Goal: Task Accomplishment & Management: Manage account settings

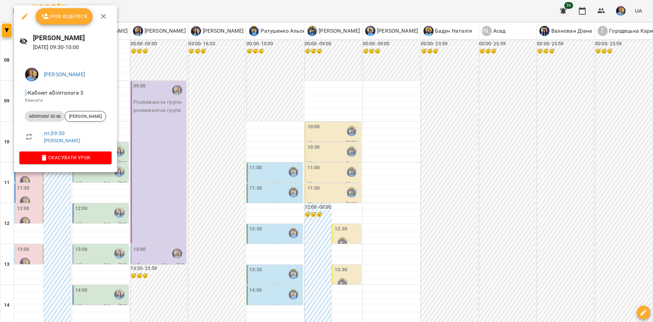
scroll to position [39, 0]
click at [169, 131] on div at bounding box center [326, 161] width 653 height 322
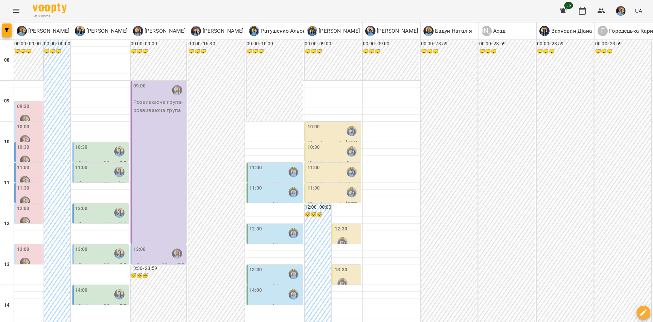
scroll to position [187, 0]
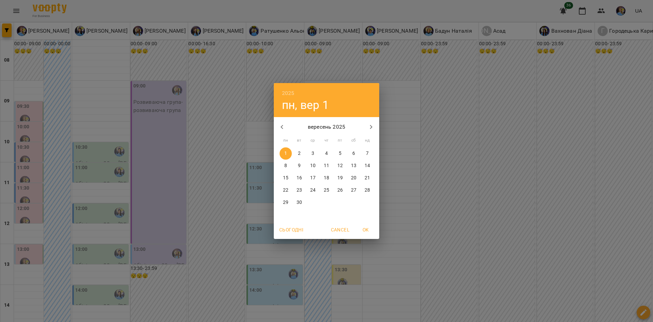
click at [283, 126] on icon "button" at bounding box center [282, 127] width 8 height 8
drag, startPoint x: 310, startPoint y: 190, endPoint x: 297, endPoint y: 183, distance: 15.7
click at [297, 183] on button "12" at bounding box center [299, 178] width 12 height 12
type input "**********"
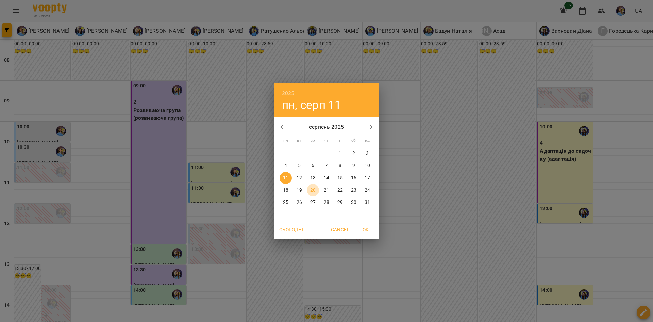
click at [312, 191] on p "20" at bounding box center [312, 190] width 5 height 7
type input "**********"
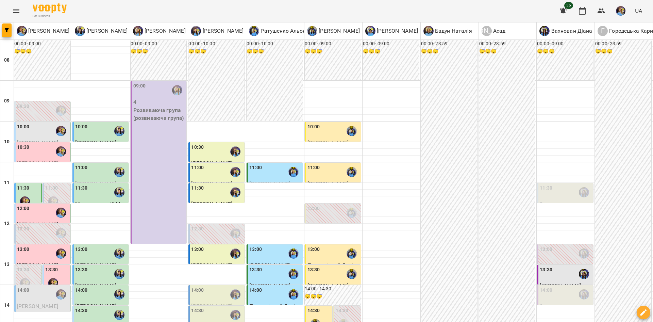
scroll to position [234, 0]
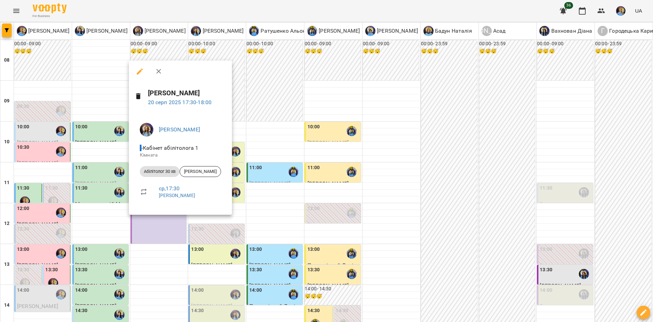
click at [158, 245] on div at bounding box center [326, 161] width 653 height 322
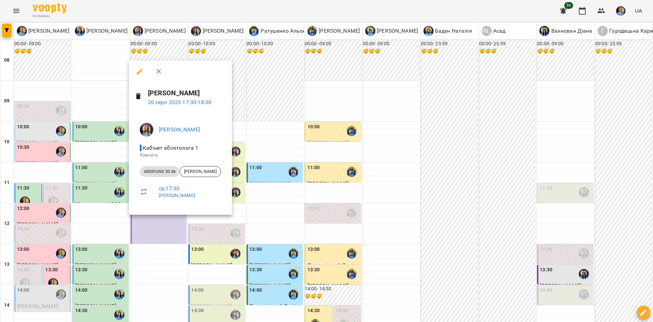
click at [180, 231] on div at bounding box center [326, 161] width 653 height 322
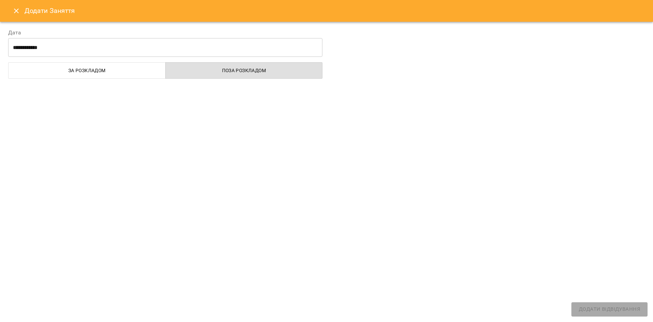
select select "**********"
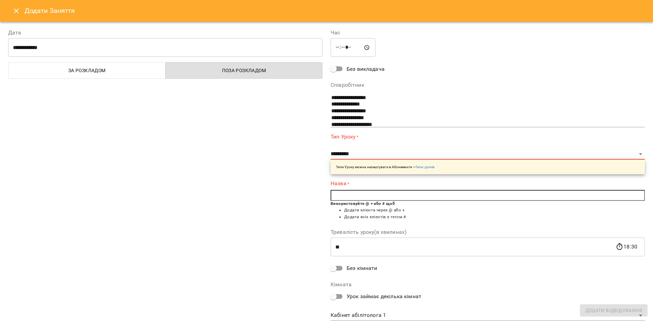
scroll to position [29, 0]
click at [255, 119] on div "**********" at bounding box center [165, 174] width 322 height 309
click at [15, 11] on icon "Close" at bounding box center [16, 11] width 8 height 8
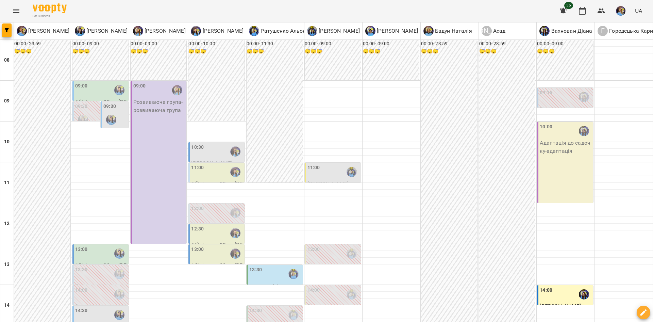
scroll to position [217, 0]
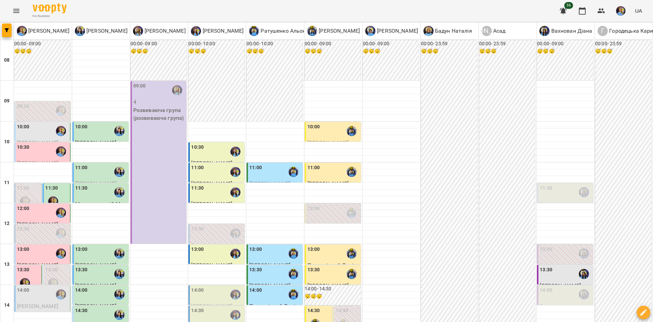
scroll to position [186, 0]
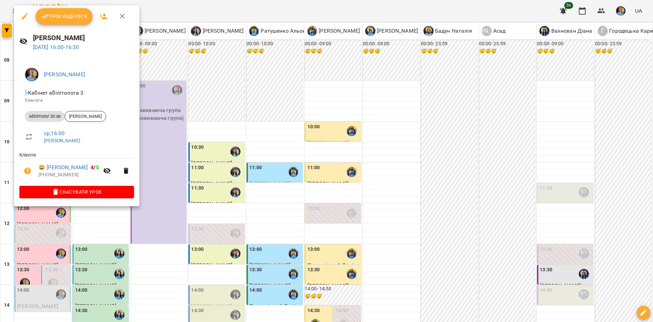
click at [105, 232] on div at bounding box center [326, 161] width 653 height 322
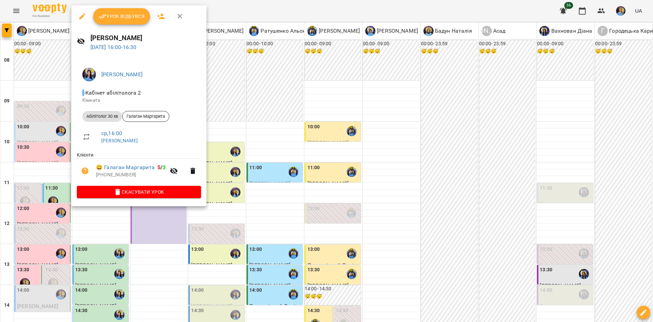
click at [152, 209] on div at bounding box center [326, 161] width 653 height 322
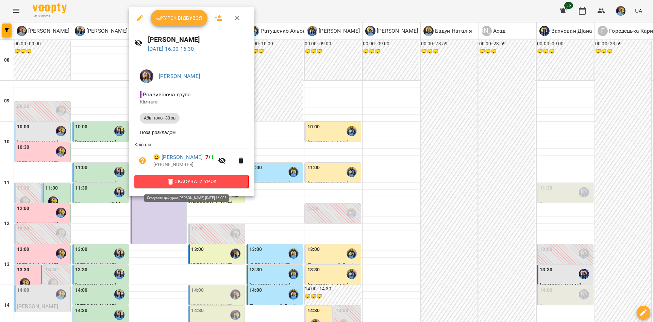
click at [188, 182] on span "Скасувати Урок" at bounding box center [192, 181] width 104 height 8
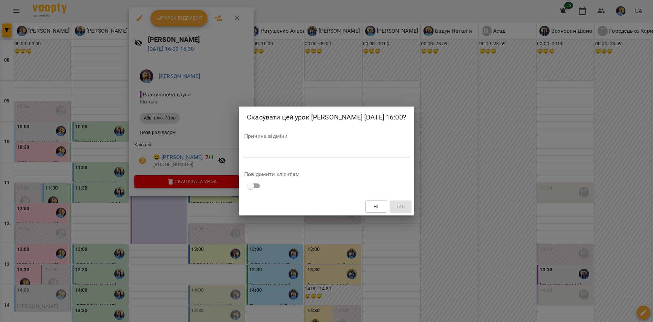
click at [308, 161] on div "Скасувати цей урок [PERSON_NAME] [DATE] 16:00? Причина відміни * Повідомити клі…" at bounding box center [326, 160] width 175 height 109
click at [303, 156] on div "*" at bounding box center [326, 152] width 165 height 11
type textarea "*"
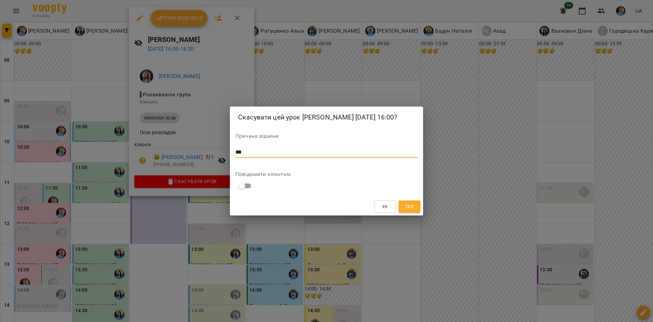
type textarea "***"
click at [378, 202] on button "Ні" at bounding box center [385, 206] width 22 height 12
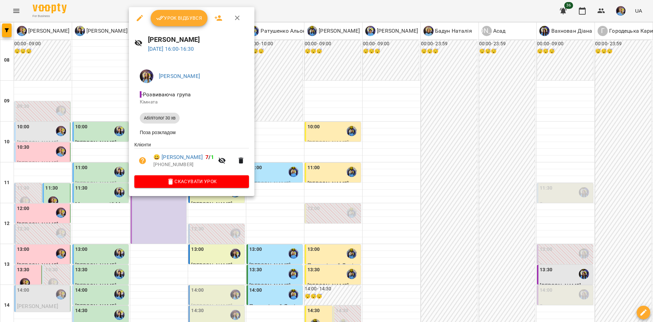
click at [469, 256] on div at bounding box center [326, 161] width 653 height 322
